Goal: Task Accomplishment & Management: Manage account settings

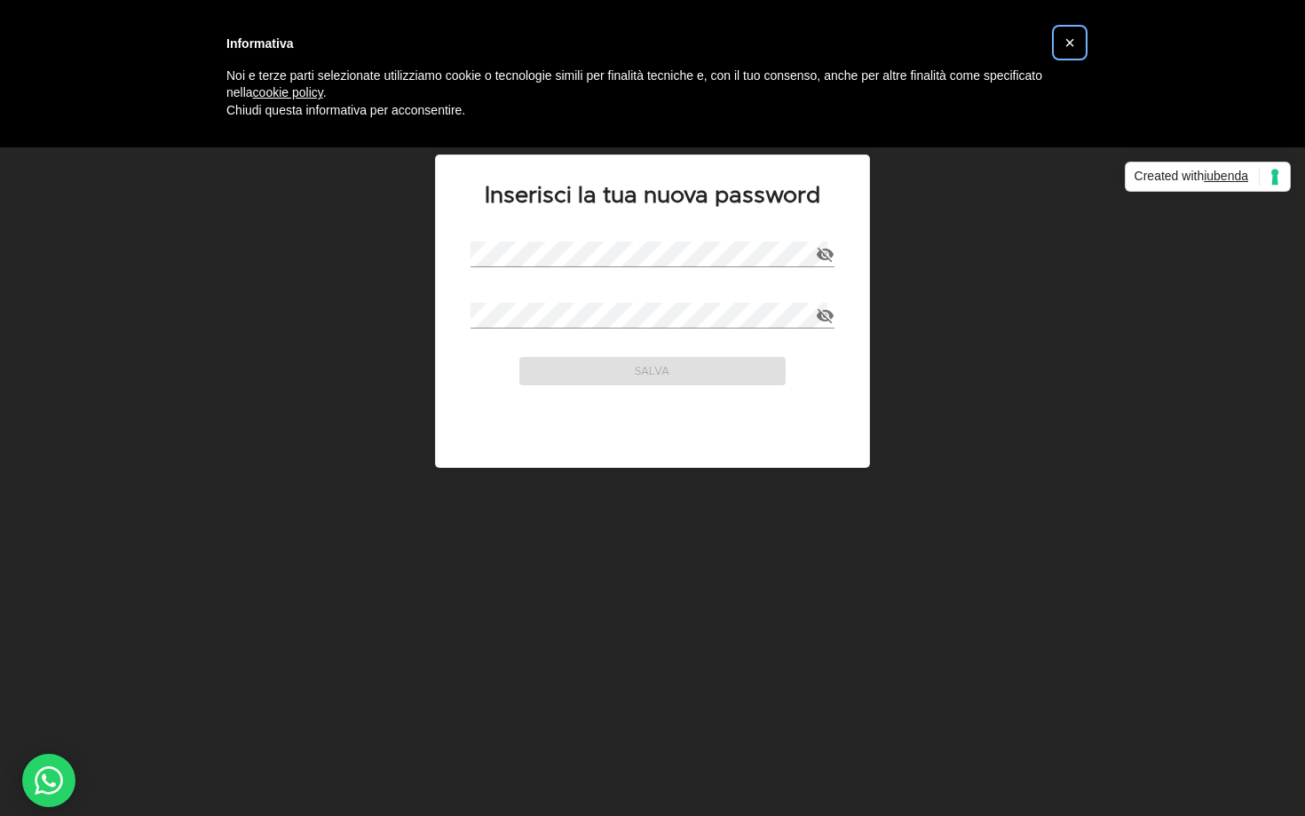
click at [1063, 46] on button "×" at bounding box center [1070, 42] width 28 height 28
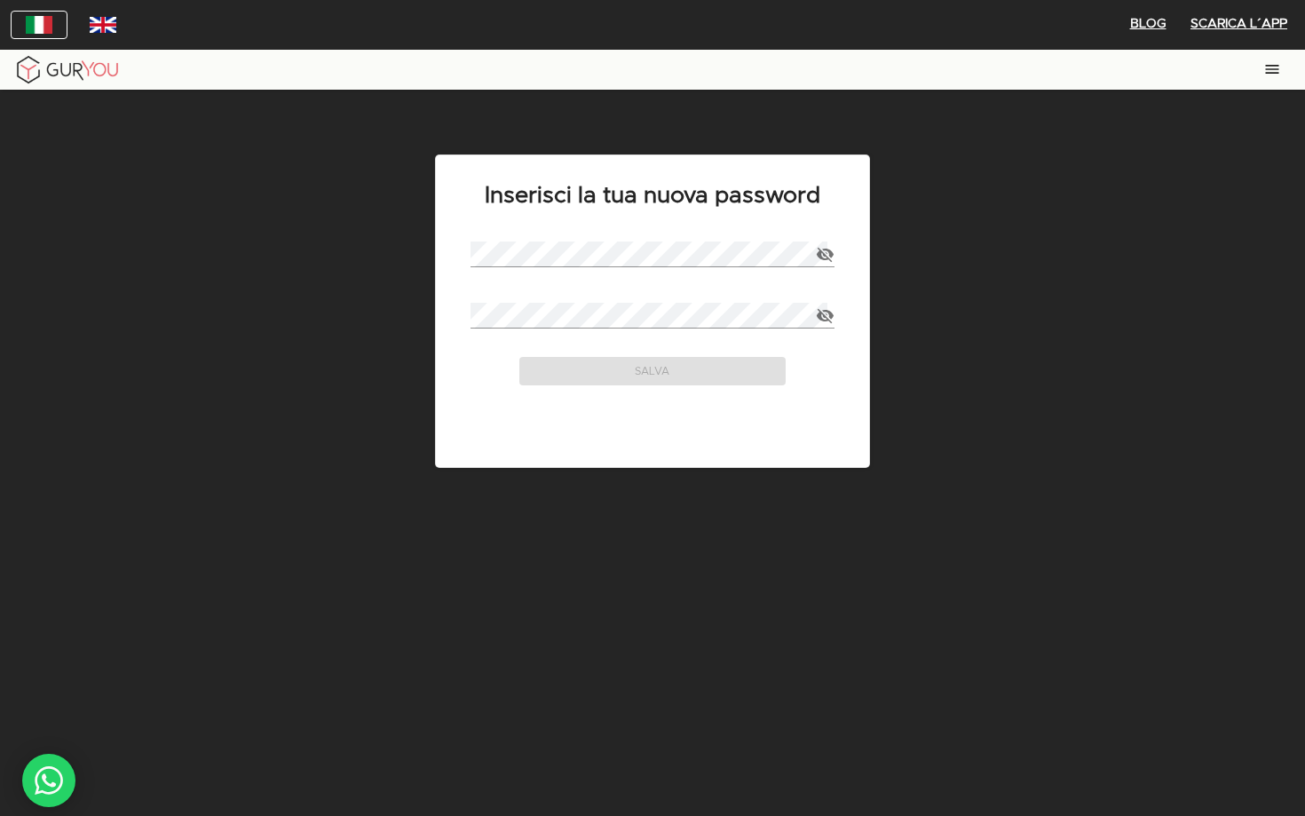
click at [298, 83] on div at bounding box center [653, 69] width 1298 height 33
click at [372, 107] on div "Inserisci la tua nuova password Password Conferma Password Salva" at bounding box center [652, 531] width 1305 height 882
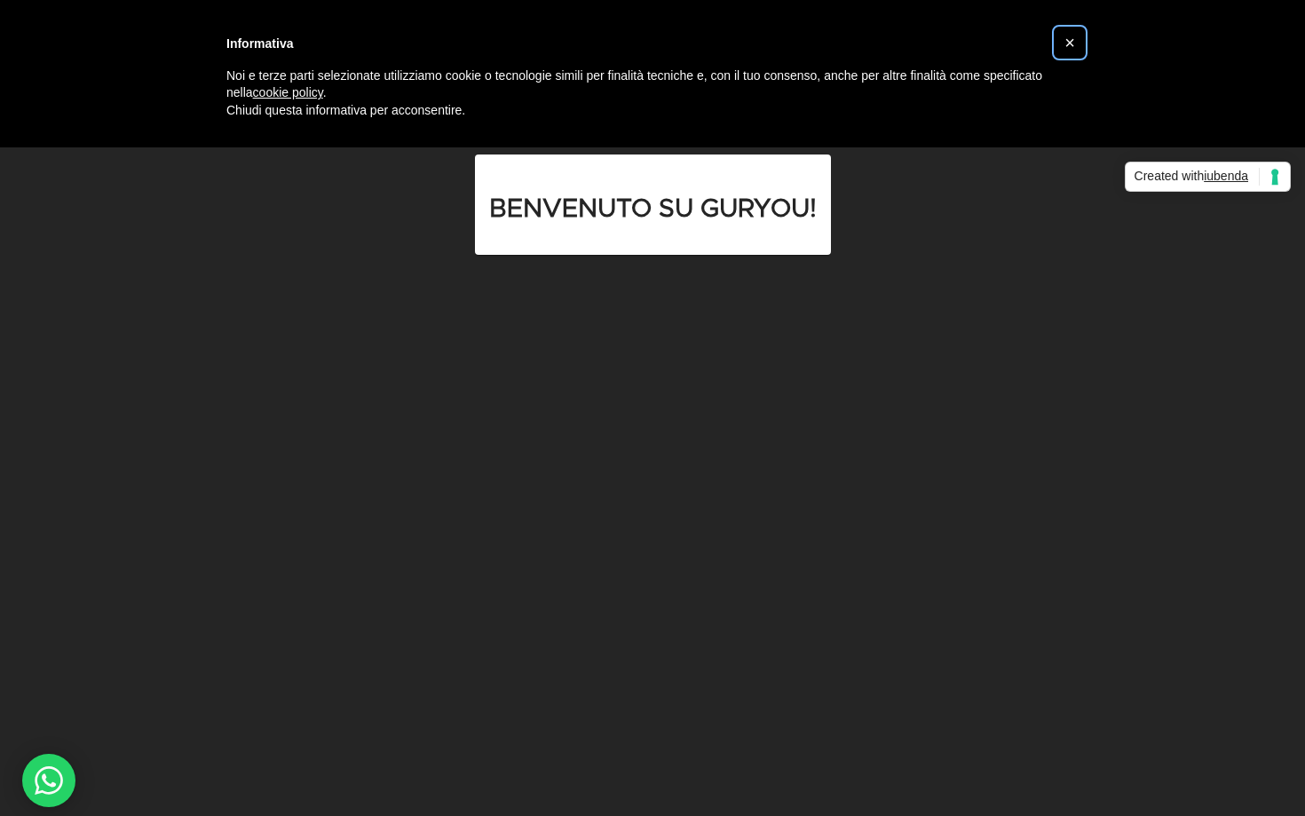
click at [1067, 45] on span "×" at bounding box center [1070, 43] width 11 height 20
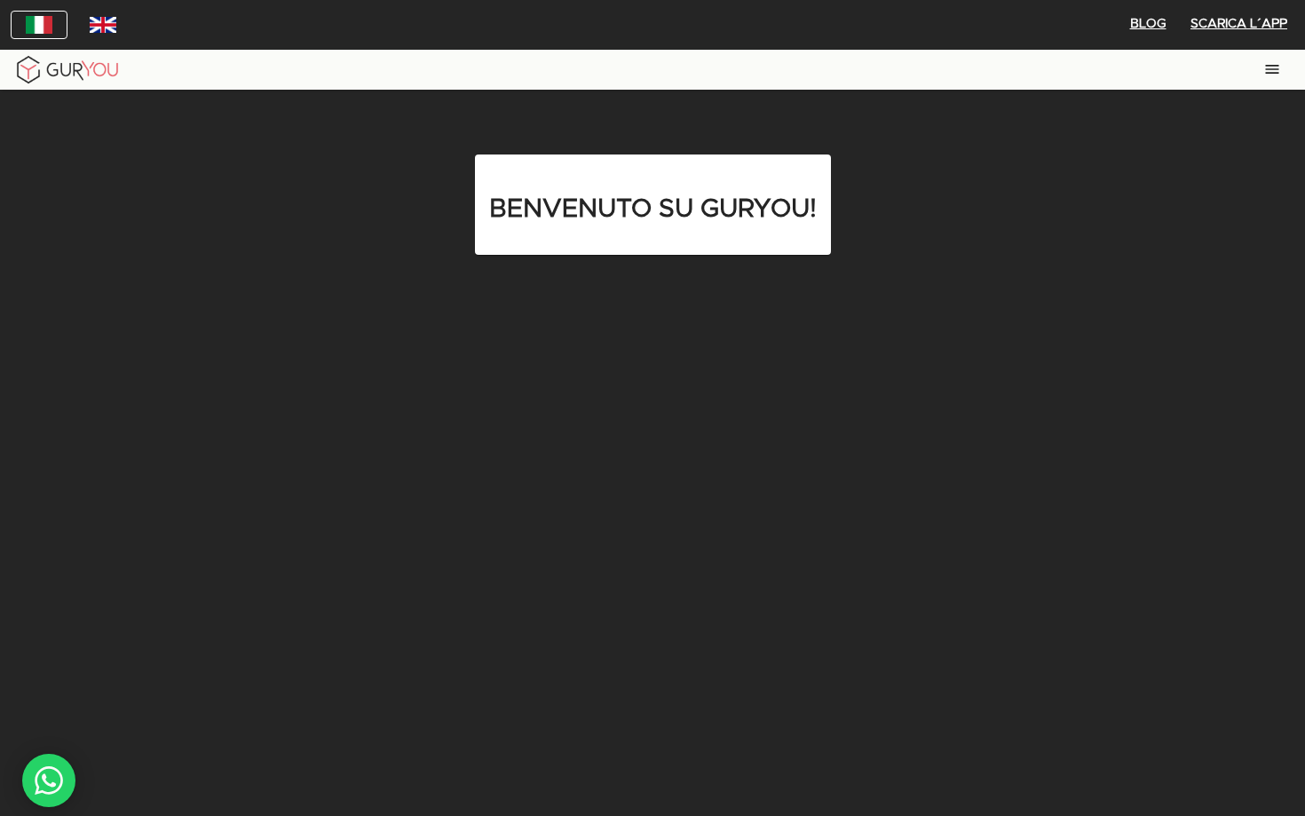
click at [404, 89] on header at bounding box center [652, 70] width 1305 height 40
click at [160, 81] on div at bounding box center [653, 69] width 1298 height 33
